Goal: Task Accomplishment & Management: Complete application form

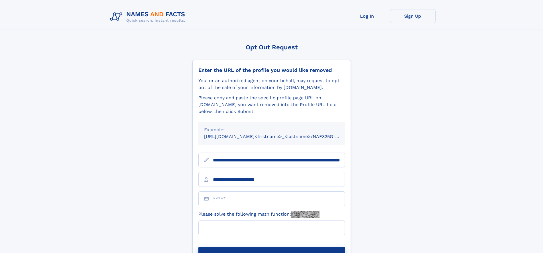
type input "**********"
type input "*"
click at [272, 247] on button "Submit Opt Out Request" at bounding box center [272, 256] width 147 height 18
